Goal: Transaction & Acquisition: Purchase product/service

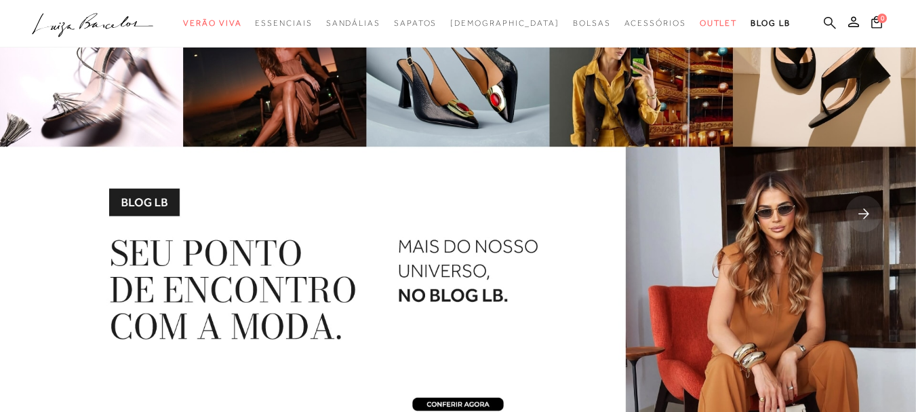
click at [824, 22] on icon at bounding box center [830, 22] width 12 height 13
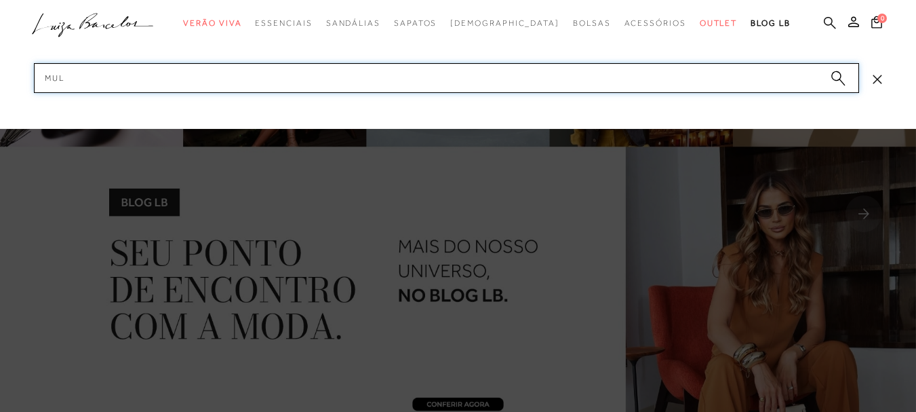
type input "mule"
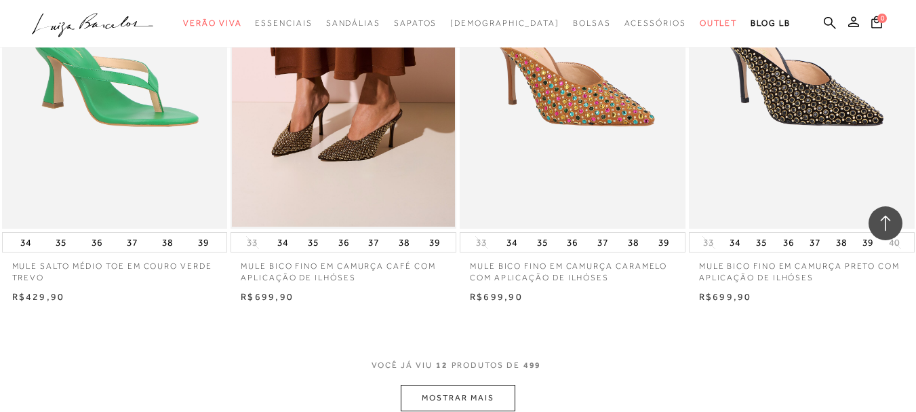
scroll to position [1221, 0]
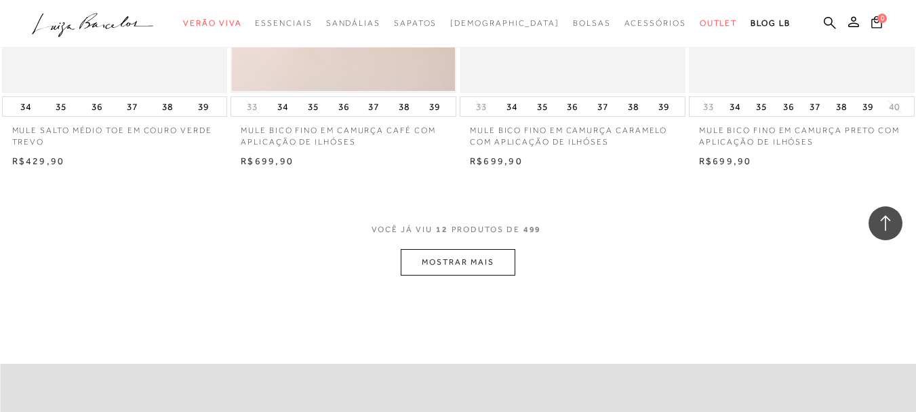
drag, startPoint x: 474, startPoint y: 277, endPoint x: 485, endPoint y: 273, distance: 11.4
click at [488, 268] on button "MOSTRAR MAIS" at bounding box center [458, 262] width 114 height 26
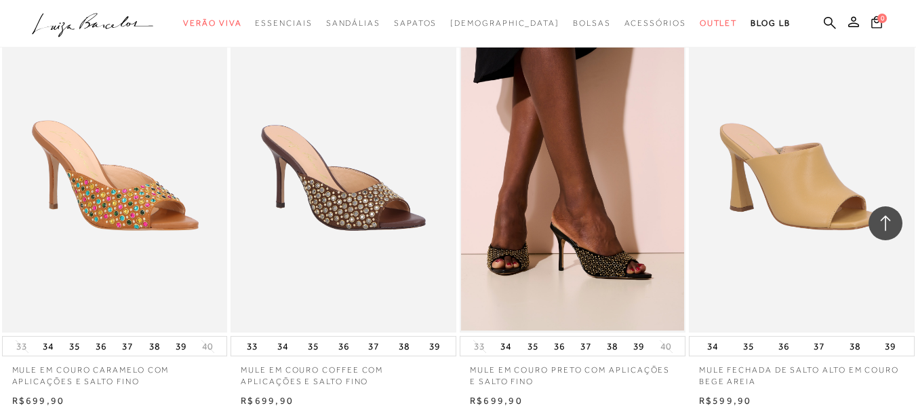
scroll to position [2398, 0]
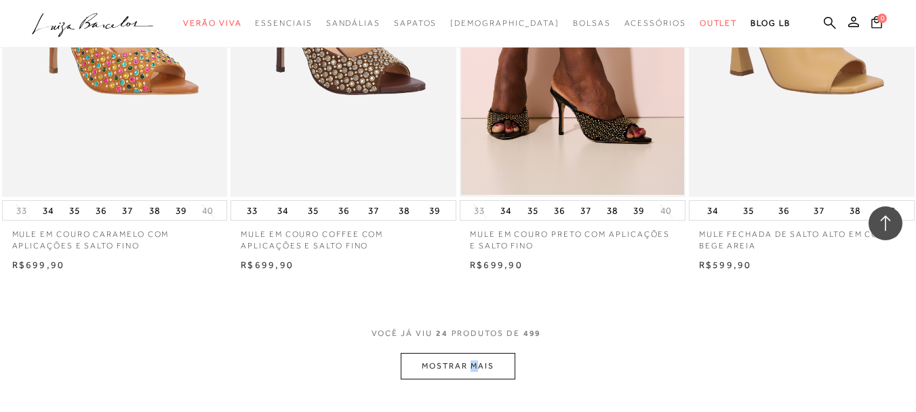
click at [502, 365] on button "MOSTRAR MAIS" at bounding box center [458, 366] width 114 height 26
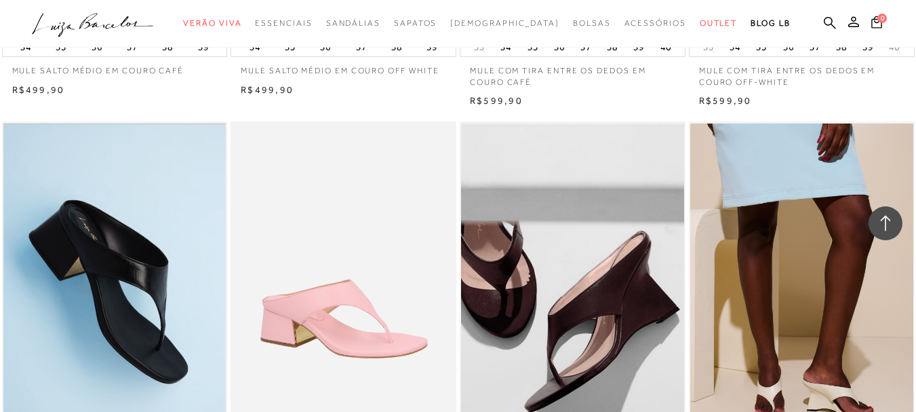
scroll to position [3890, 0]
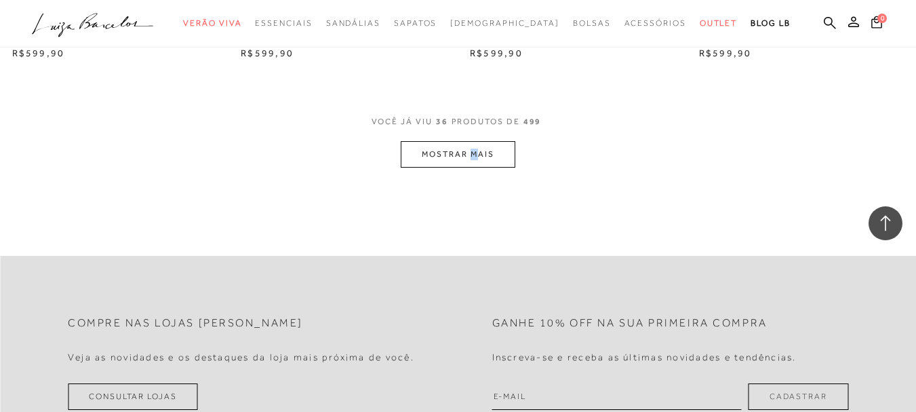
click at [488, 155] on button "MOSTRAR MAIS" at bounding box center [458, 154] width 114 height 26
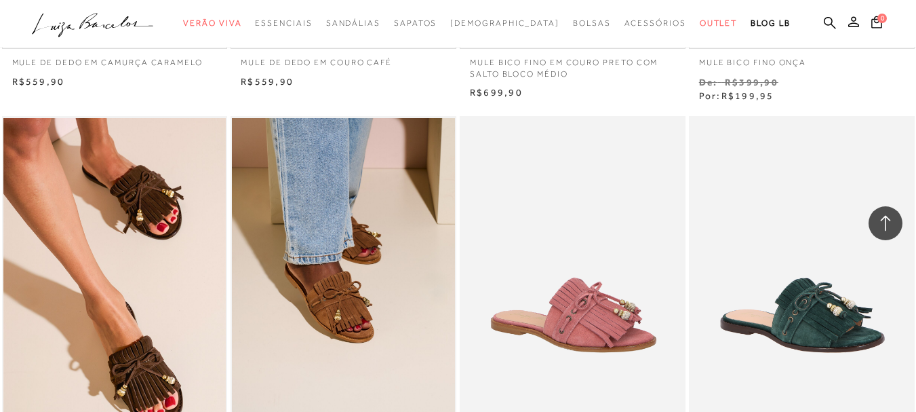
scroll to position [5111, 0]
